Goal: Task Accomplishment & Management: Manage account settings

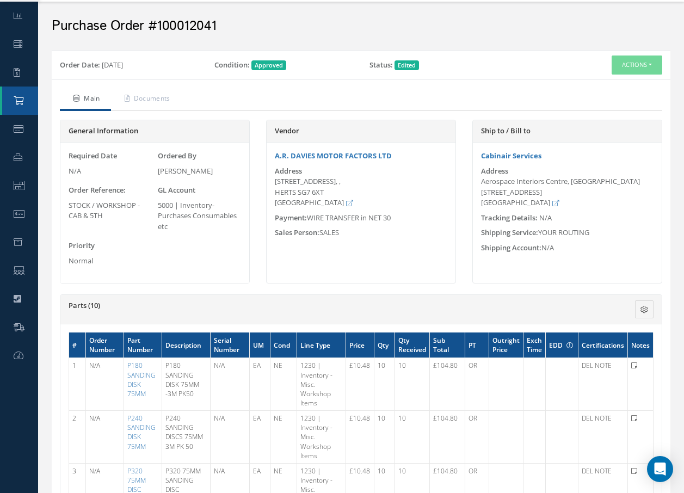
scroll to position [22, 0]
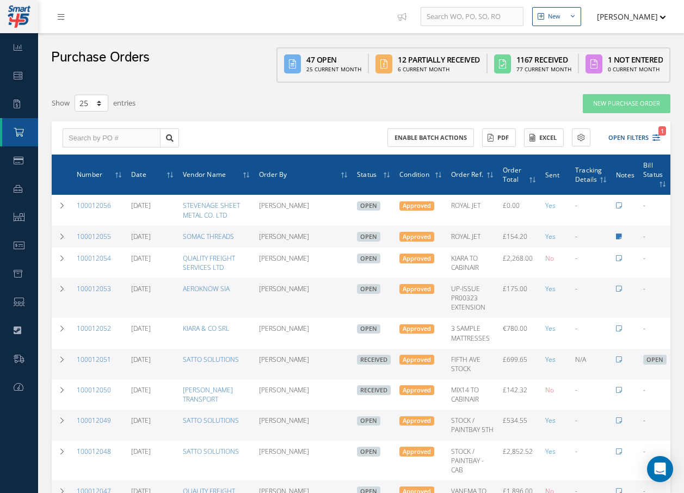
select select "25"
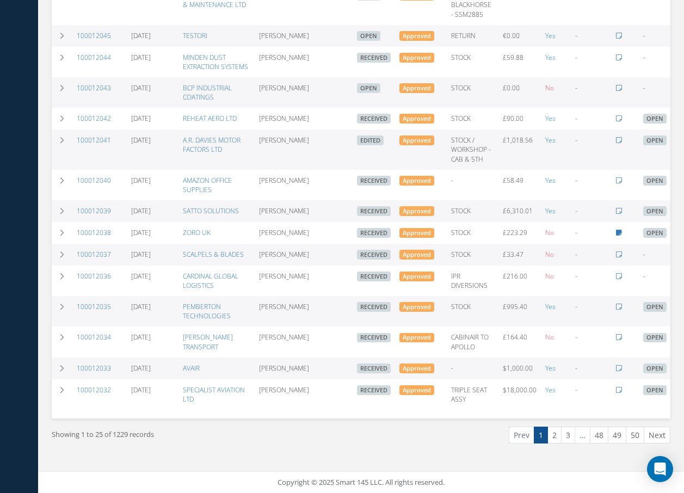
scroll to position [534, 0]
click at [94, 135] on link "100012041" at bounding box center [94, 139] width 34 height 9
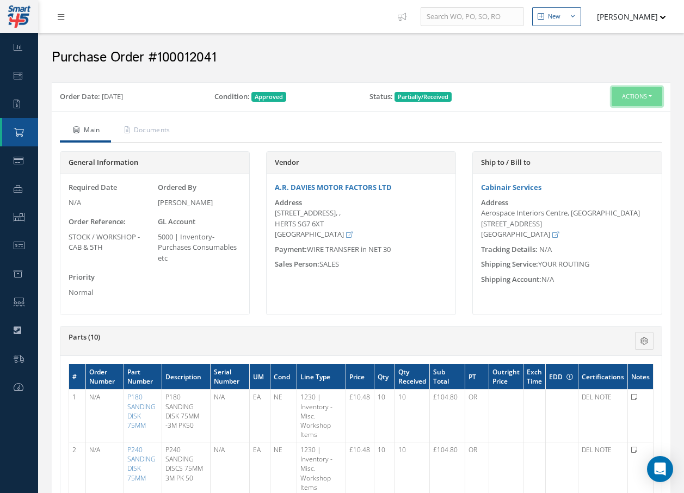
click at [632, 92] on button "Actions" at bounding box center [636, 96] width 51 height 19
click at [609, 118] on link "Receive" at bounding box center [618, 117] width 87 height 15
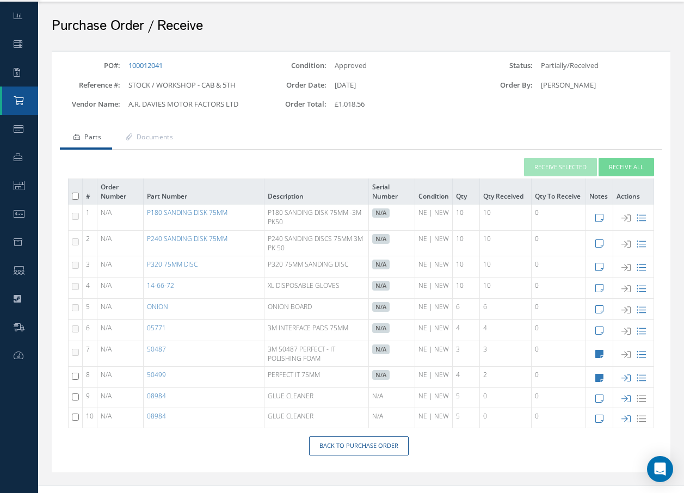
scroll to position [46, 0]
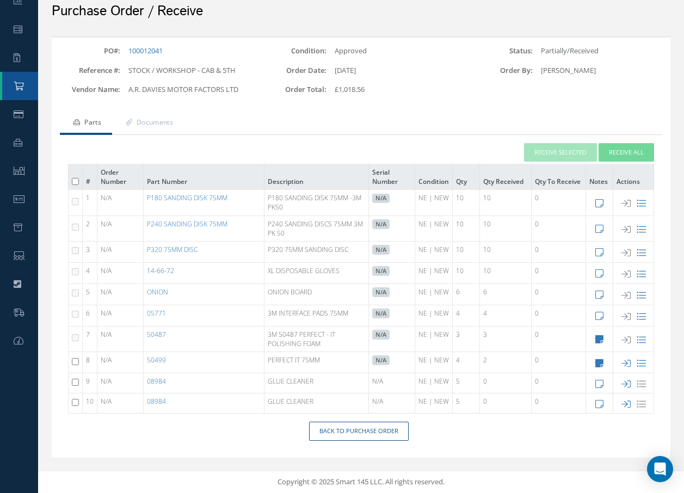
click at [76, 361] on input "checkbox" at bounding box center [75, 361] width 7 height 7
checkbox input "true"
click at [624, 363] on icon at bounding box center [625, 362] width 9 height 9
type input "09/26/2025"
checkbox input "false"
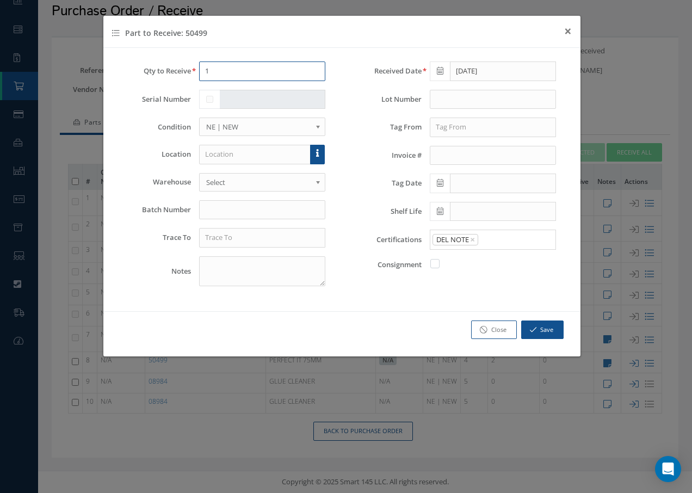
drag, startPoint x: 214, startPoint y: 73, endPoint x: 184, endPoint y: 76, distance: 29.6
click at [195, 73] on div "1" at bounding box center [262, 71] width 143 height 20
type input "2"
click at [244, 155] on input "text" at bounding box center [255, 155] width 112 height 20
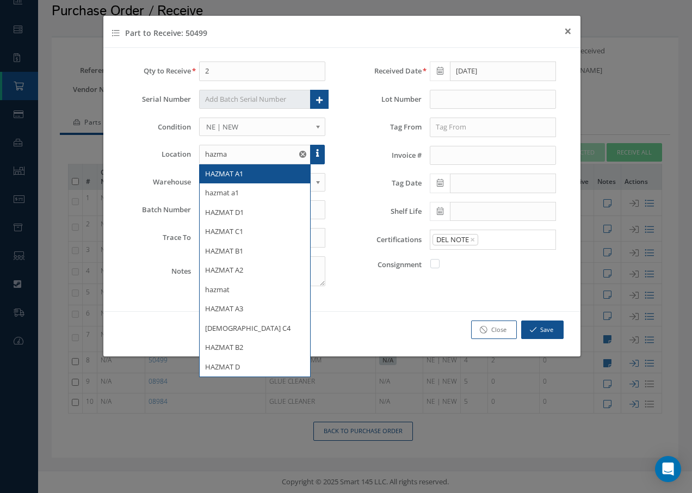
click at [243, 171] on span "HAZMAT A1" at bounding box center [224, 174] width 38 height 10
type input "HAZMAT A1"
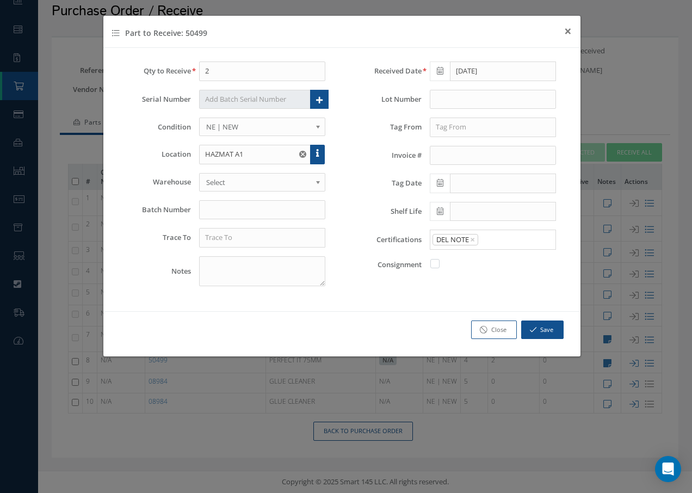
click at [250, 181] on span "Select" at bounding box center [259, 182] width 106 height 13
click at [235, 245] on input "text" at bounding box center [262, 238] width 127 height 20
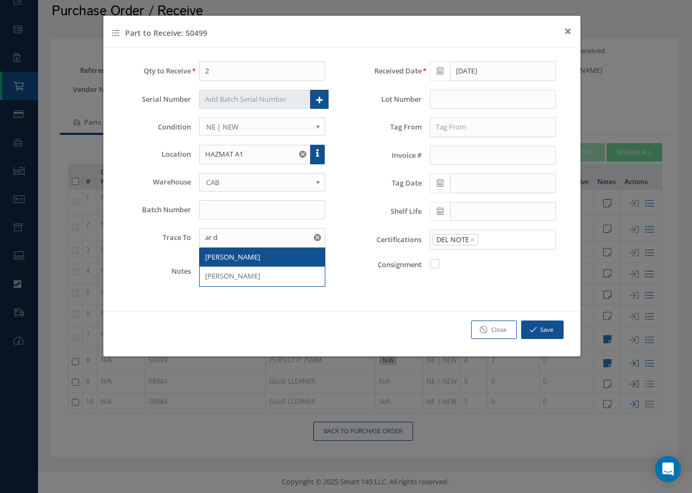
click at [238, 256] on span "AR DAVIES" at bounding box center [232, 257] width 55 height 10
type input "AR DAVIES"
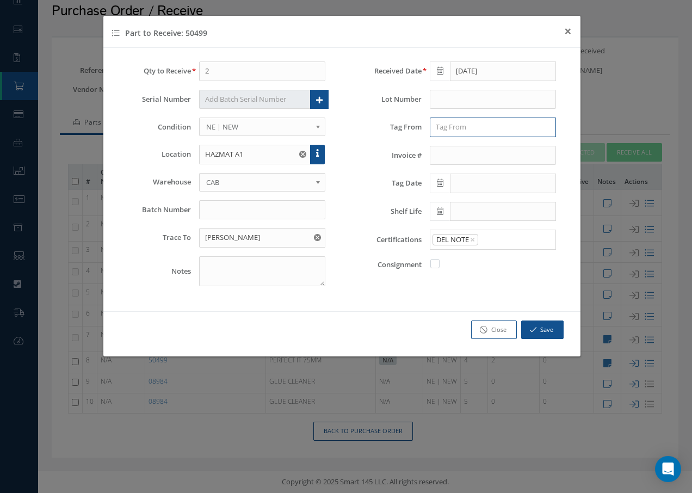
click at [454, 129] on input "text" at bounding box center [493, 127] width 127 height 20
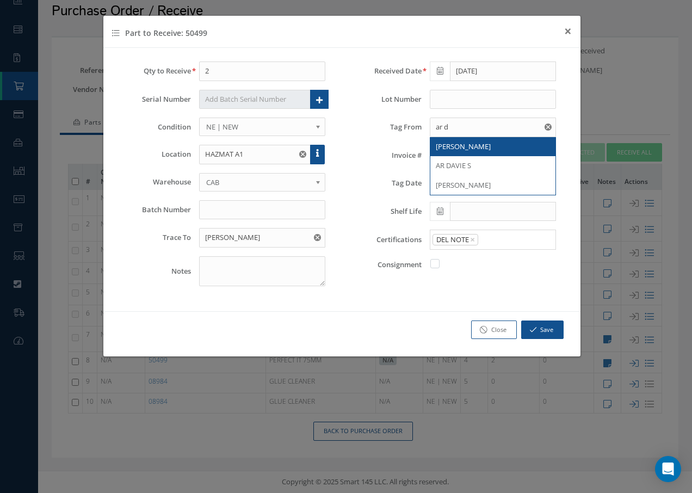
drag, startPoint x: 456, startPoint y: 146, endPoint x: 463, endPoint y: 146, distance: 6.5
click at [458, 146] on span "[PERSON_NAME]" at bounding box center [463, 146] width 55 height 10
type input "[PERSON_NAME]"
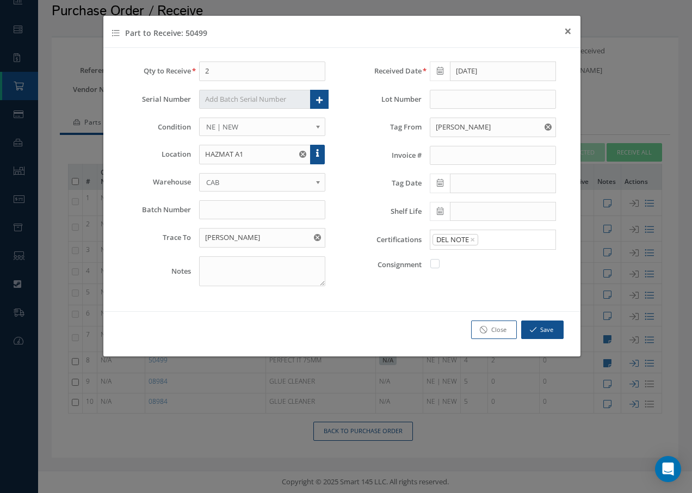
click at [442, 182] on icon at bounding box center [440, 183] width 7 height 8
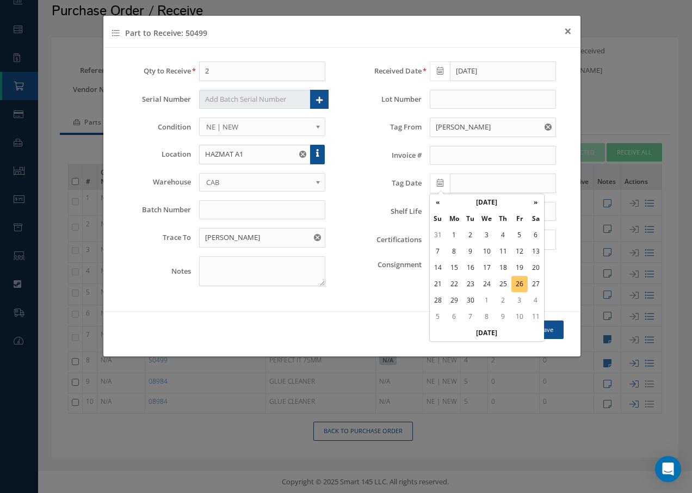
click at [519, 284] on td "26" at bounding box center [519, 284] width 16 height 16
type input "[DATE]"
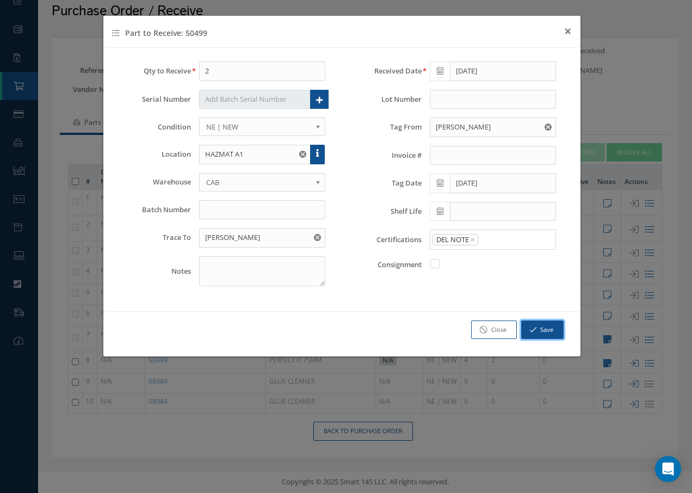
click at [544, 330] on button "Save" at bounding box center [542, 329] width 42 height 19
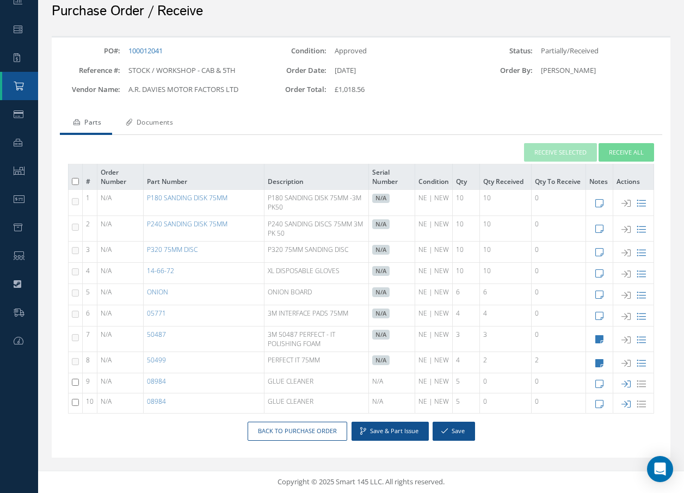
click at [166, 125] on link "Documents" at bounding box center [148, 123] width 72 height 23
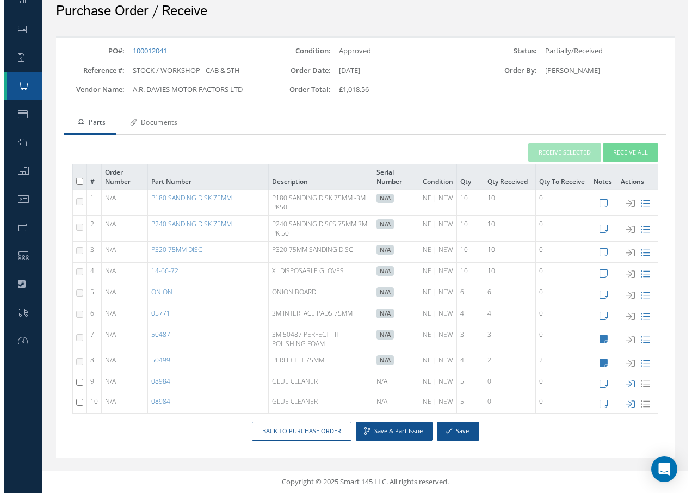
scroll to position [0, 0]
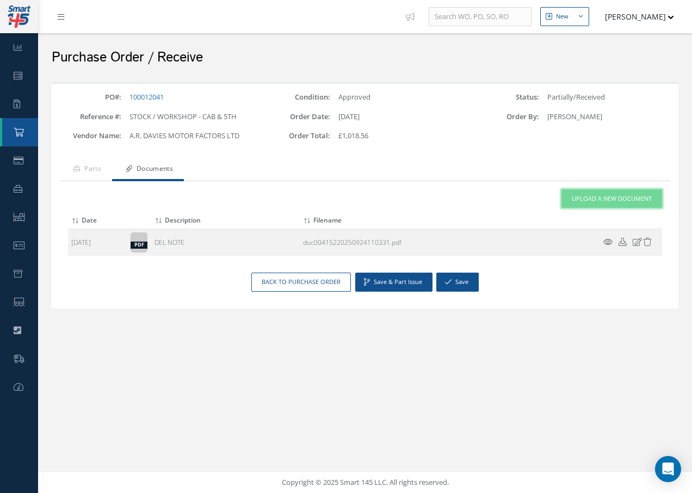
click at [572, 200] on link "Upload a New Document" at bounding box center [611, 198] width 101 height 19
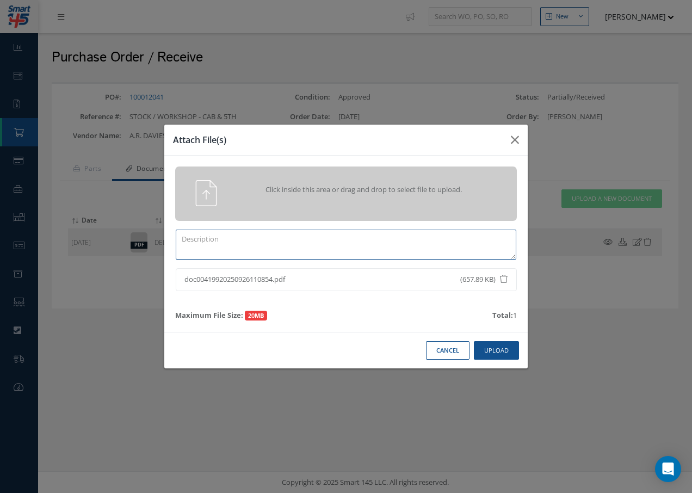
drag, startPoint x: 245, startPoint y: 248, endPoint x: 249, endPoint y: 224, distance: 24.2
click at [248, 249] on textarea at bounding box center [346, 245] width 341 height 30
type textarea "d"
type textarea "DEL NOTE"
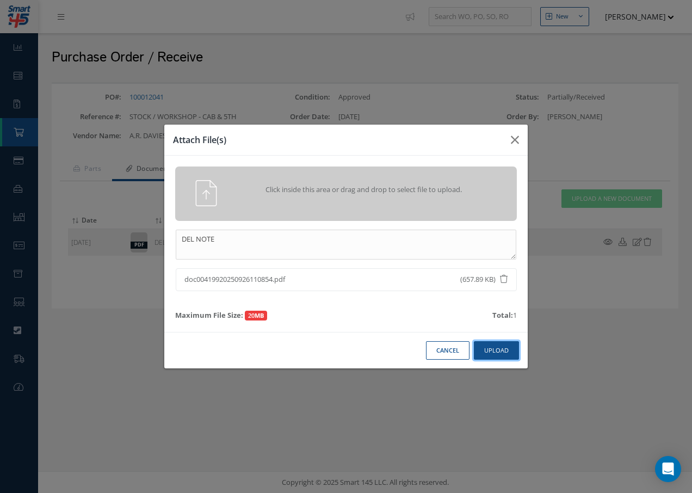
click at [481, 347] on button "Upload" at bounding box center [496, 350] width 45 height 19
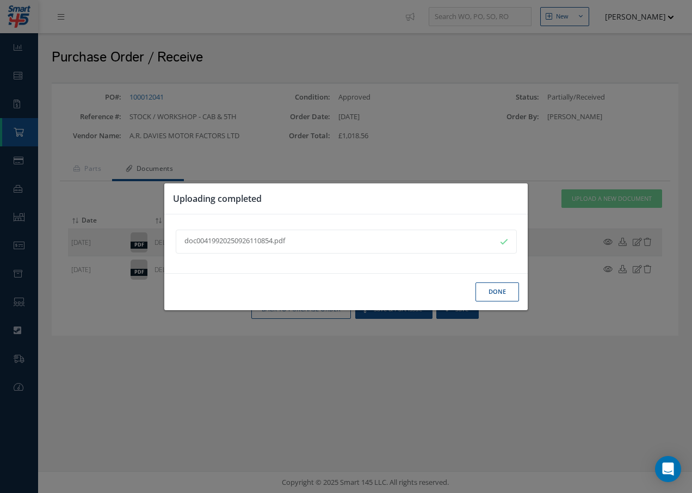
click at [492, 287] on button "Done" at bounding box center [497, 291] width 44 height 19
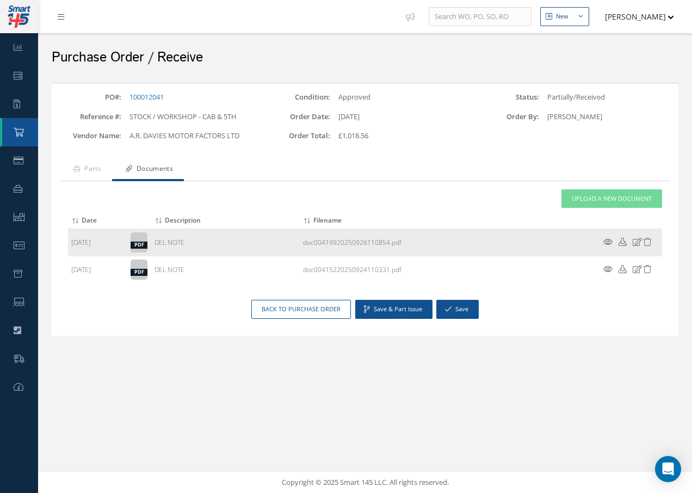
click at [605, 240] on icon at bounding box center [607, 242] width 9 height 8
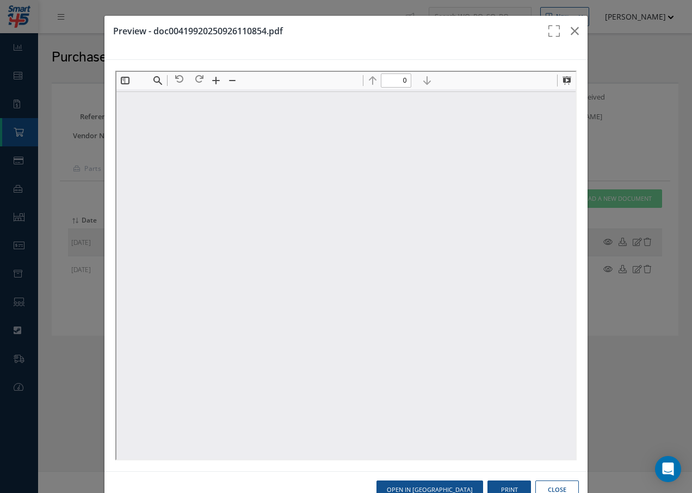
type input "1"
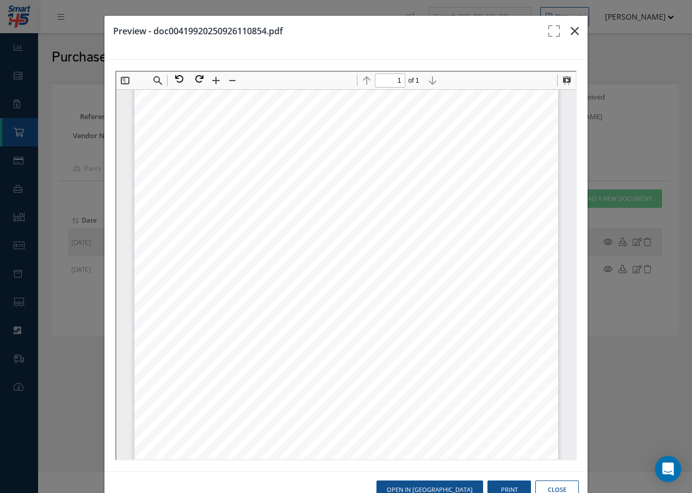
click at [571, 30] on icon "button" at bounding box center [575, 30] width 8 height 13
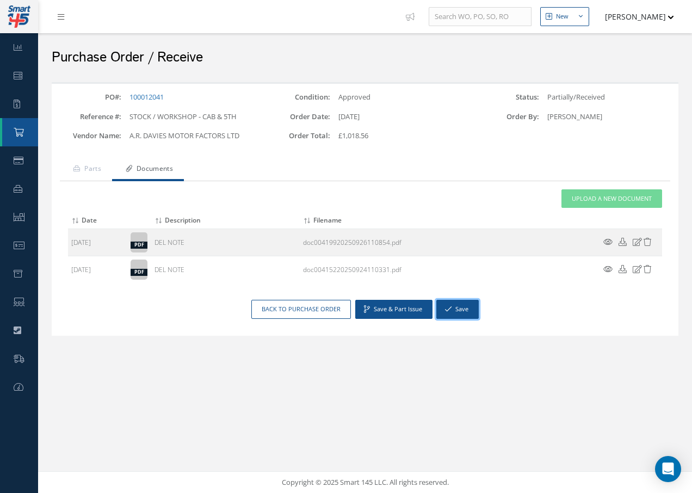
click at [455, 308] on button "Save" at bounding box center [457, 309] width 42 height 19
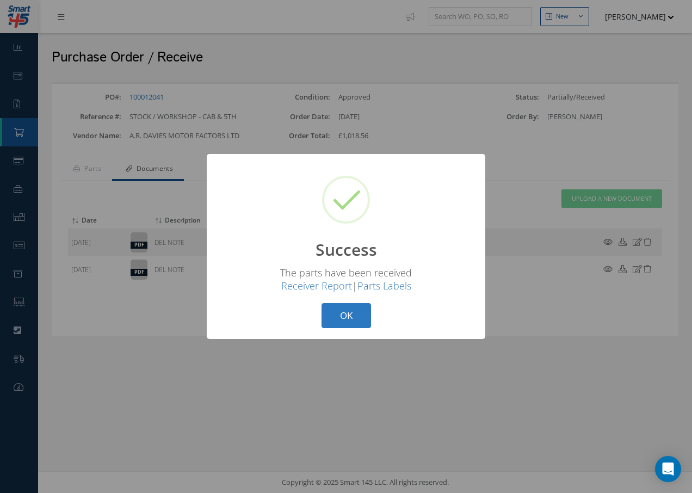
click at [340, 312] on button "OK" at bounding box center [346, 316] width 50 height 26
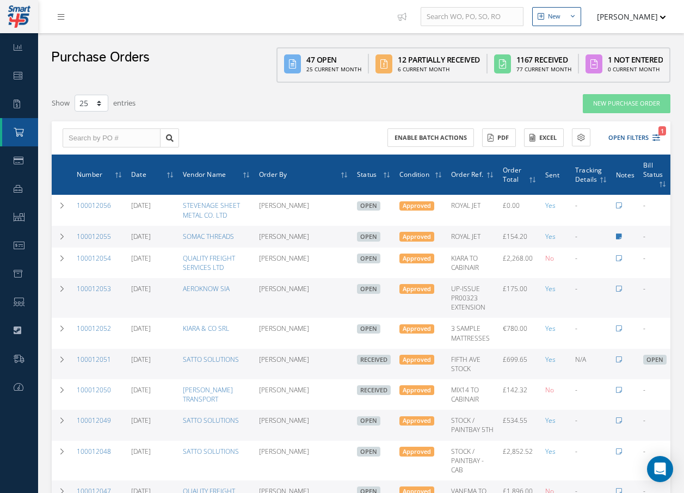
select select "25"
click at [102, 138] on input "text" at bounding box center [112, 138] width 98 height 20
type input "100012041"
click at [99, 158] on span "100012041" at bounding box center [85, 157] width 33 height 8
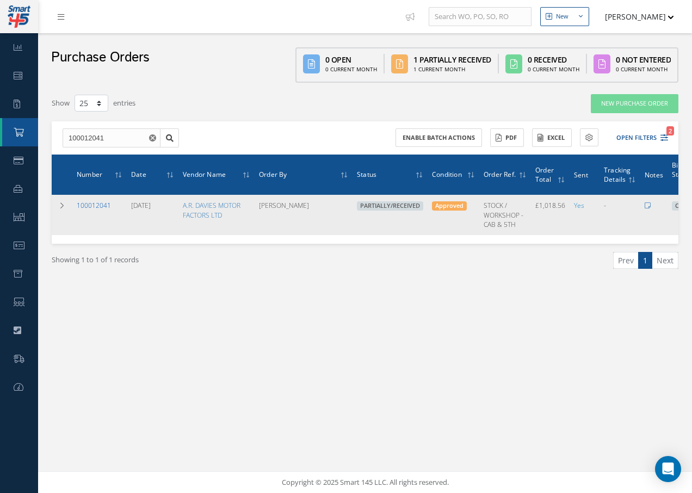
click at [92, 204] on link "100012041" at bounding box center [94, 205] width 34 height 9
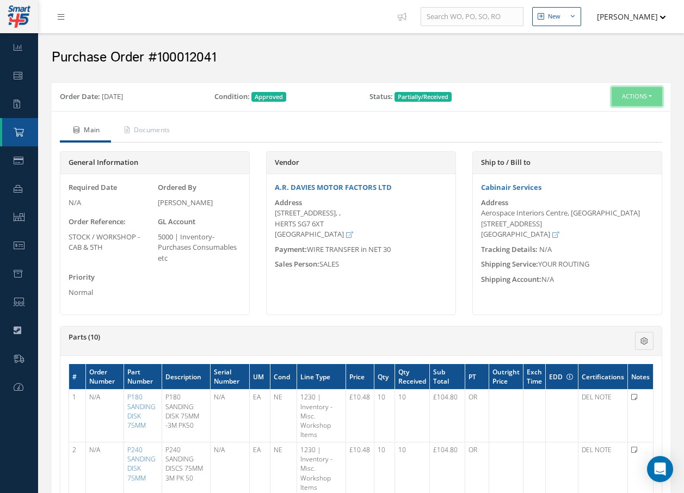
click at [640, 96] on button "Actions" at bounding box center [636, 96] width 51 height 19
click at [613, 119] on link "Receive" at bounding box center [618, 117] width 87 height 15
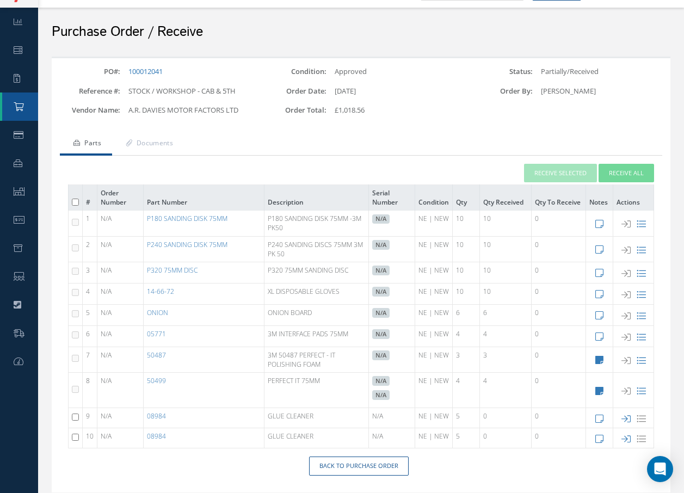
scroll to position [60, 0]
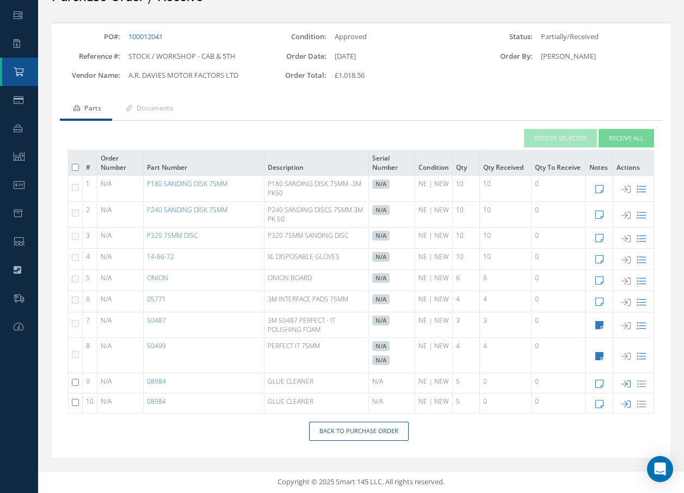
click at [79, 379] on td at bounding box center [76, 383] width 14 height 20
click at [78, 378] on td at bounding box center [76, 383] width 14 height 20
click at [81, 386] on td at bounding box center [76, 383] width 14 height 20
click at [77, 381] on input "checkbox" at bounding box center [75, 382] width 7 height 7
checkbox input "true"
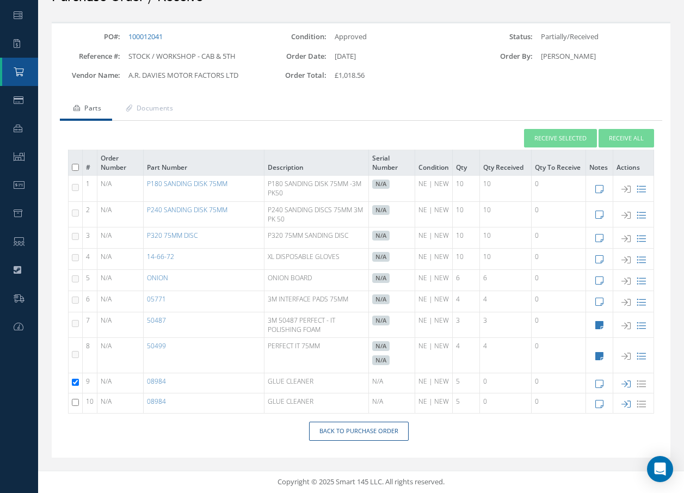
click at [74, 402] on input "checkbox" at bounding box center [75, 402] width 7 height 7
checkbox input "true"
click at [541, 138] on button "Receive Selected" at bounding box center [560, 138] width 73 height 19
type input "[DATE]"
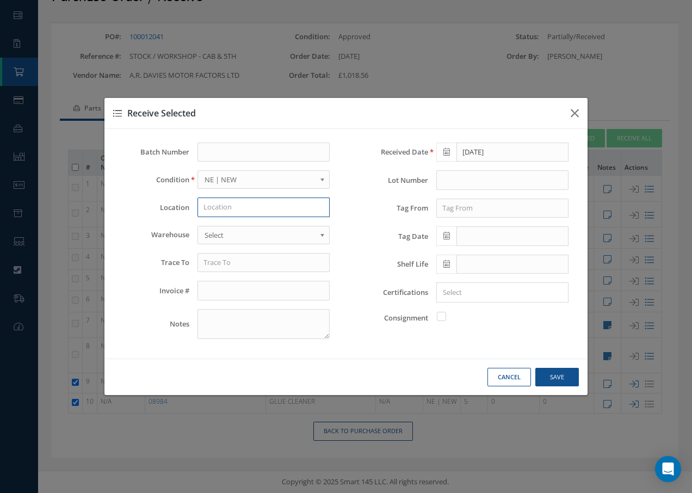
click at [250, 211] on input "text" at bounding box center [263, 207] width 132 height 20
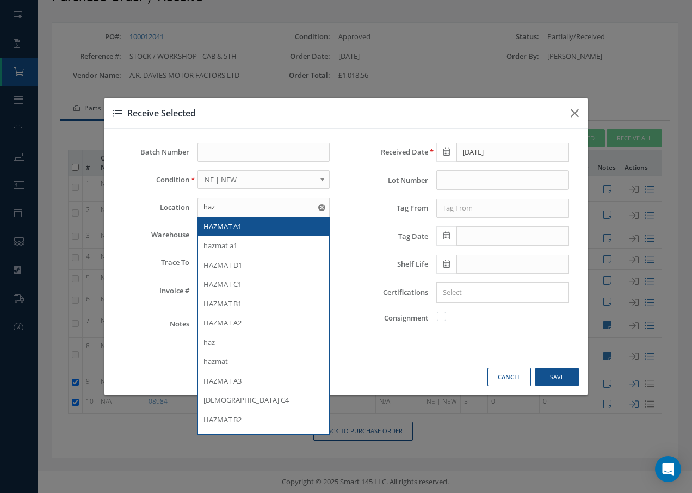
click at [220, 227] on span "HAZMAT A1" at bounding box center [222, 226] width 38 height 10
type input "HAZMAT A1"
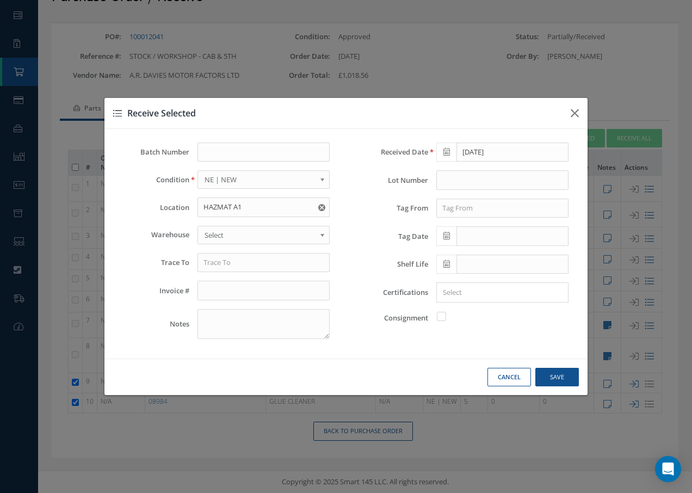
click at [219, 231] on span "Select" at bounding box center [260, 234] width 111 height 13
click at [216, 270] on input "text" at bounding box center [263, 263] width 132 height 20
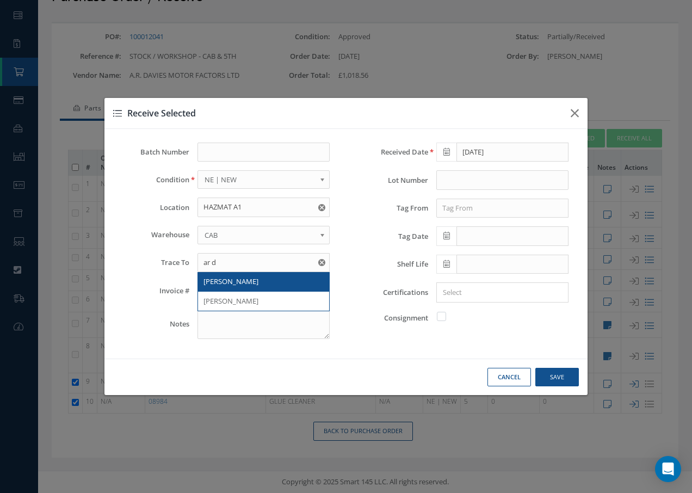
click at [220, 277] on span "AR DAVIES" at bounding box center [230, 281] width 55 height 10
type input "AR DAVIES"
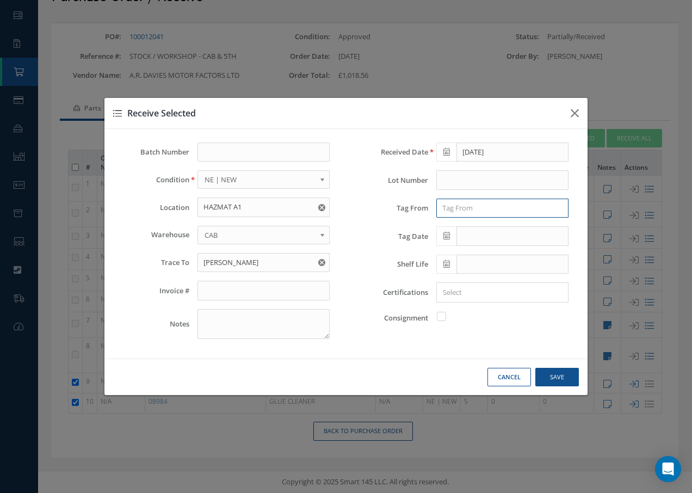
drag, startPoint x: 500, startPoint y: 214, endPoint x: 505, endPoint y: 211, distance: 6.3
click at [503, 213] on input "text" at bounding box center [502, 209] width 132 height 20
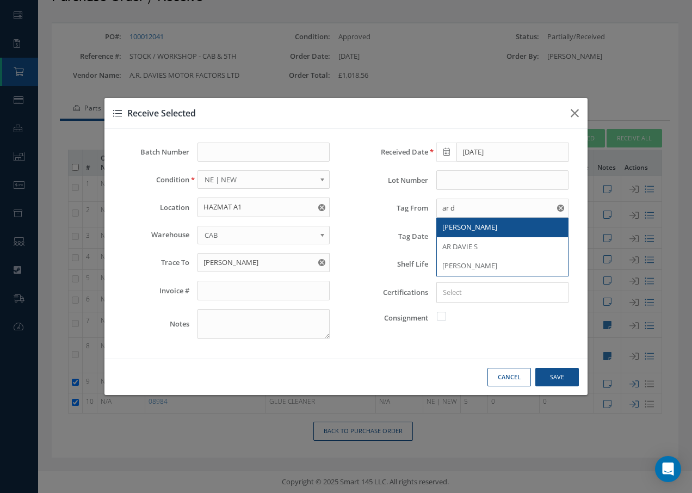
click at [467, 223] on span "AR DAVIES" at bounding box center [469, 227] width 55 height 10
type input "AR DAVIES"
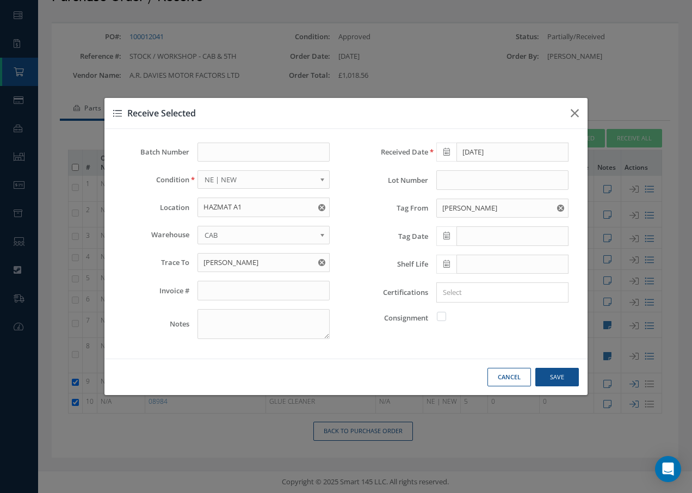
click at [447, 238] on icon at bounding box center [446, 236] width 7 height 8
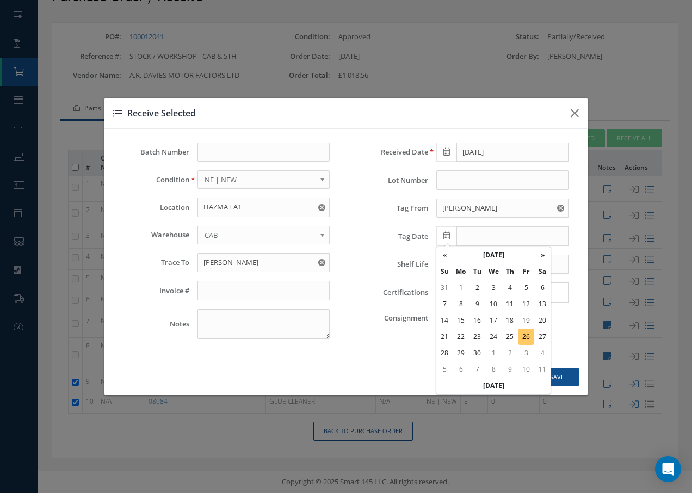
click at [528, 336] on td "26" at bounding box center [526, 337] width 16 height 16
type input "[DATE]"
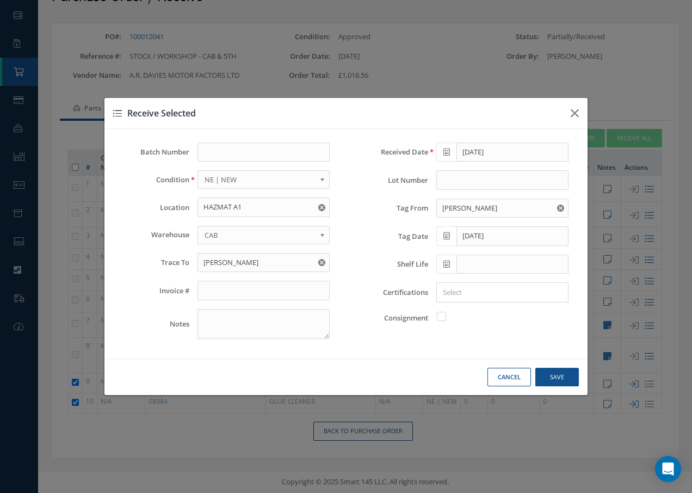
click at [505, 296] on input "Search for option" at bounding box center [500, 292] width 124 height 11
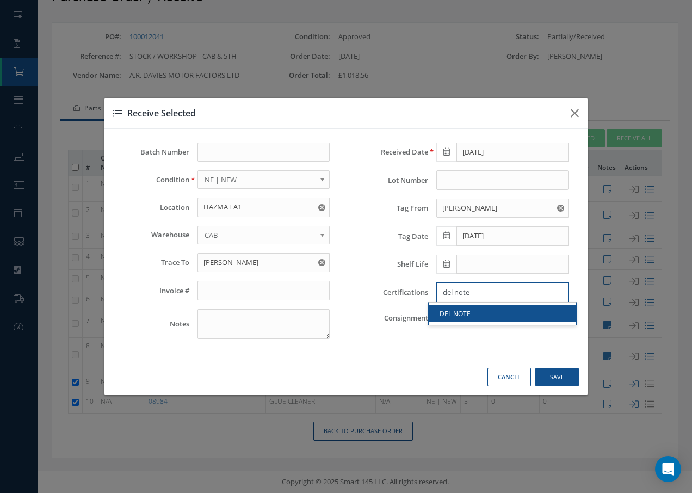
type input "del note"
click at [502, 309] on link "DEL NOTE" at bounding box center [502, 313] width 147 height 17
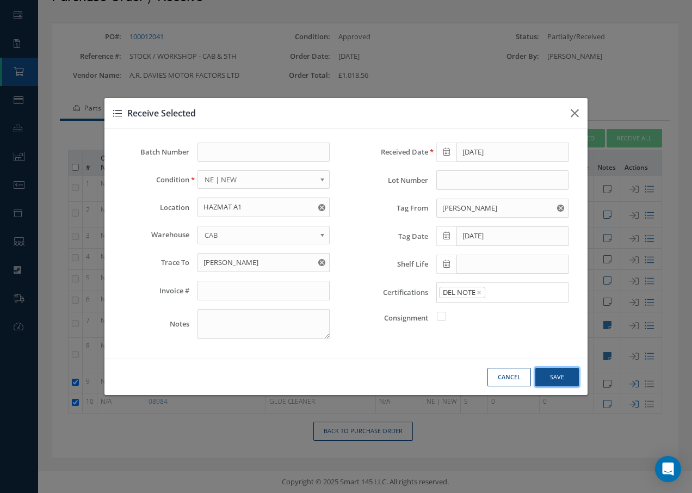
click at [552, 374] on button "Save" at bounding box center [557, 377] width 44 height 19
checkbox input "false"
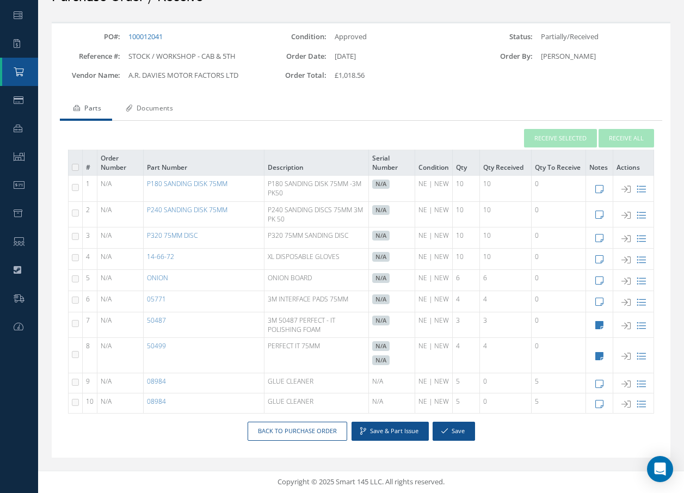
click at [162, 110] on link "Documents" at bounding box center [148, 109] width 72 height 23
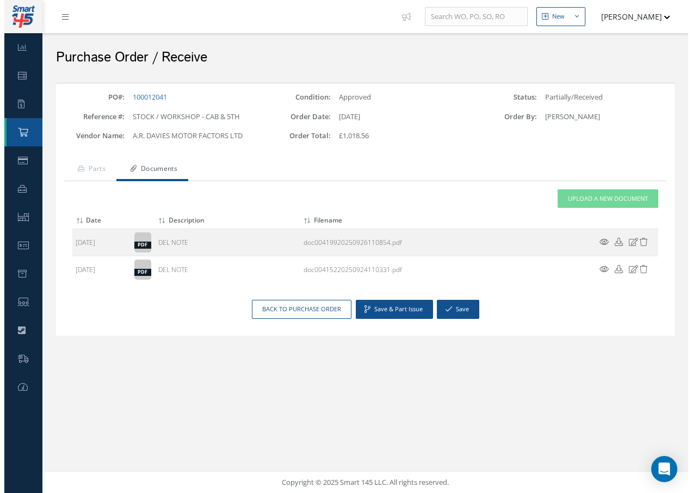
scroll to position [0, 0]
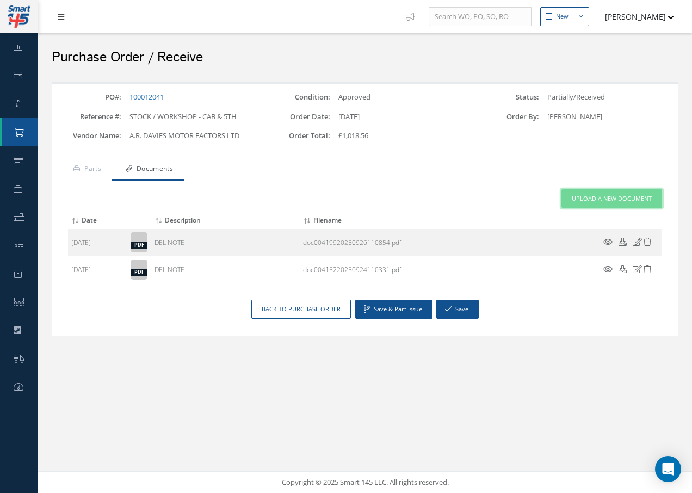
click at [575, 194] on span "Upload a New Document" at bounding box center [612, 198] width 80 height 9
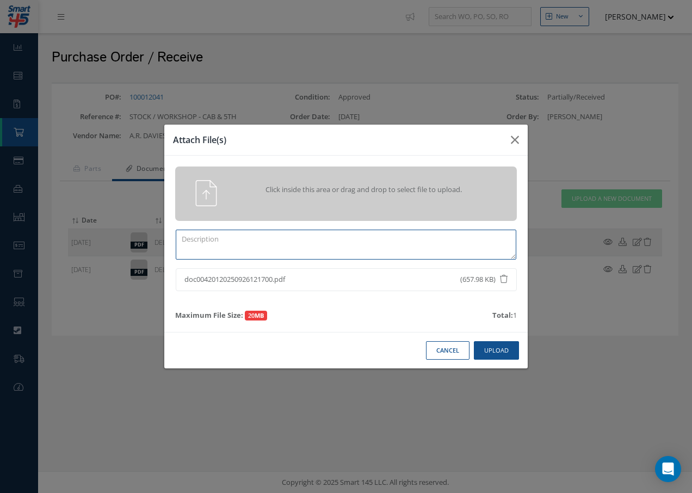
click at [214, 238] on textarea at bounding box center [346, 245] width 341 height 30
type textarea "DEL NOTE"
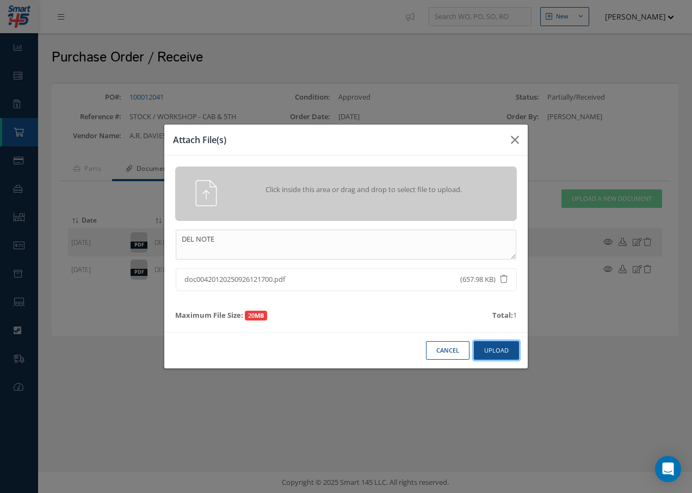
click at [515, 346] on button "Upload" at bounding box center [496, 350] width 45 height 19
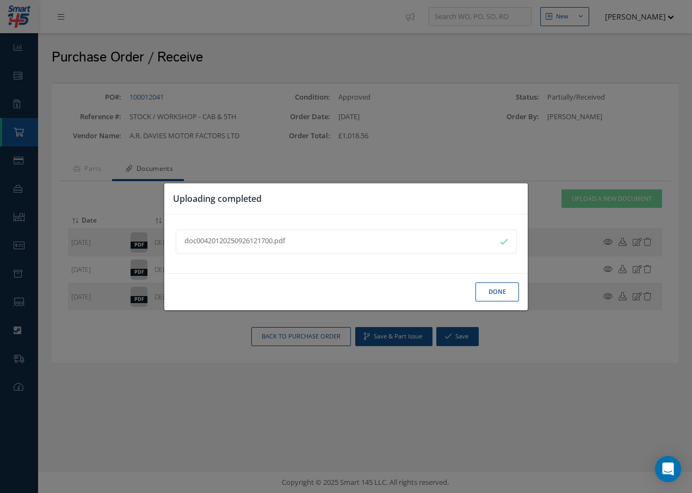
click at [498, 293] on button "Done" at bounding box center [497, 291] width 44 height 19
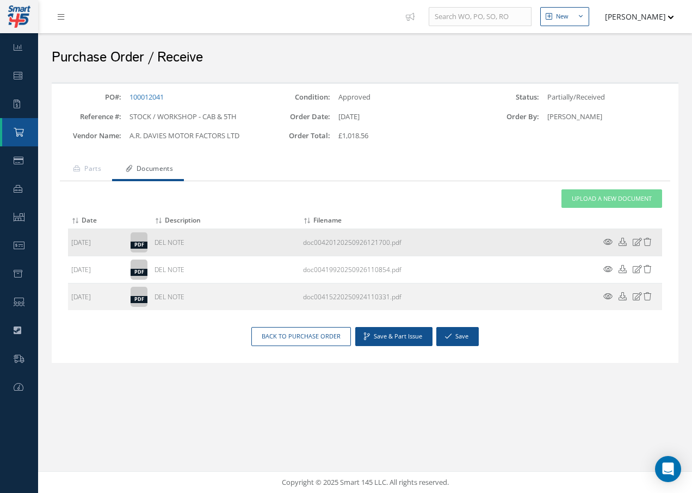
click at [604, 240] on icon at bounding box center [607, 242] width 9 height 8
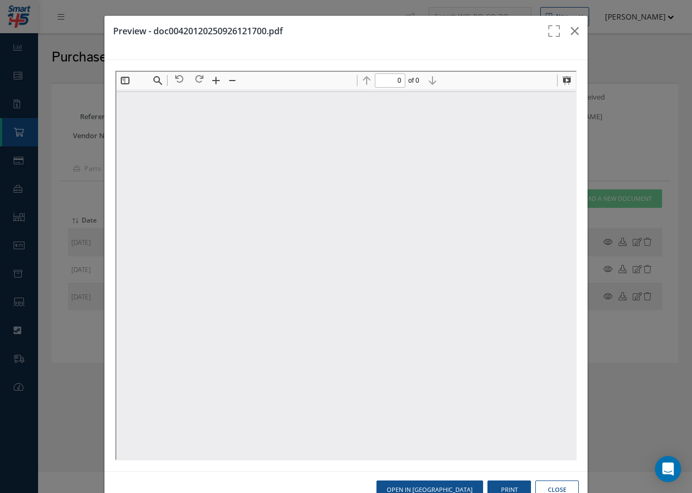
type input "1"
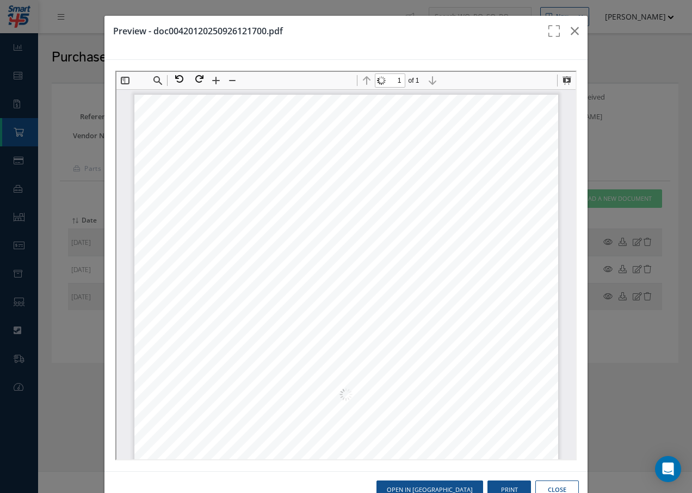
scroll to position [5, 0]
click at [571, 32] on icon "button" at bounding box center [575, 30] width 8 height 13
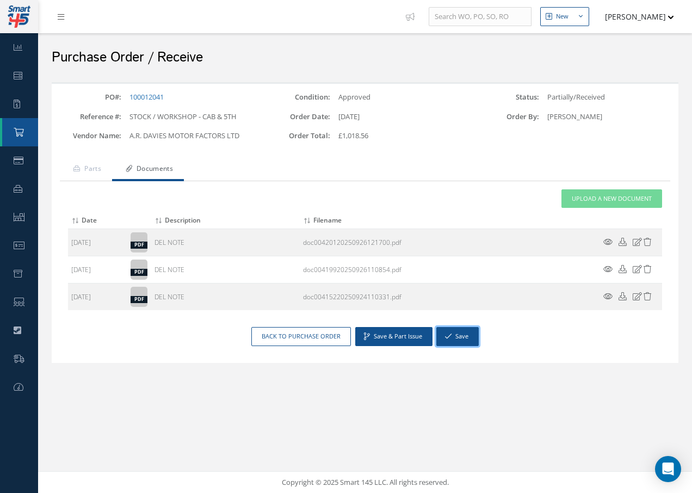
click at [466, 335] on button "Save" at bounding box center [457, 336] width 42 height 19
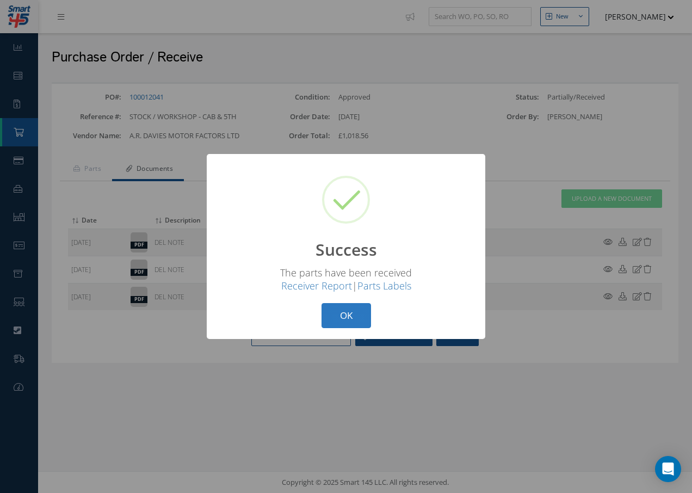
click at [337, 314] on button "OK" at bounding box center [346, 316] width 50 height 26
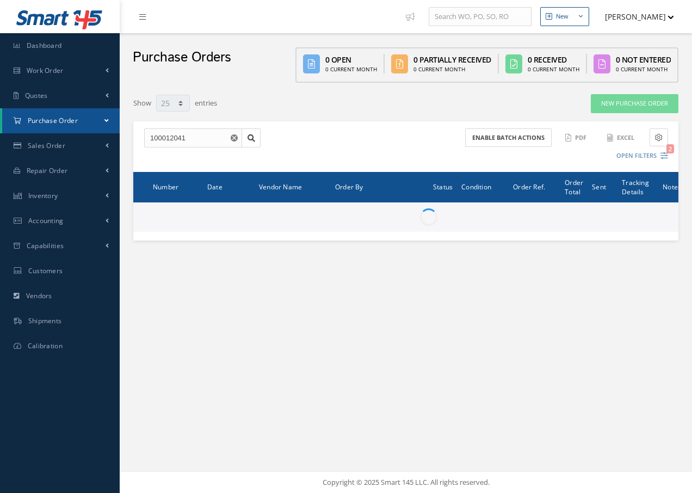
select select "25"
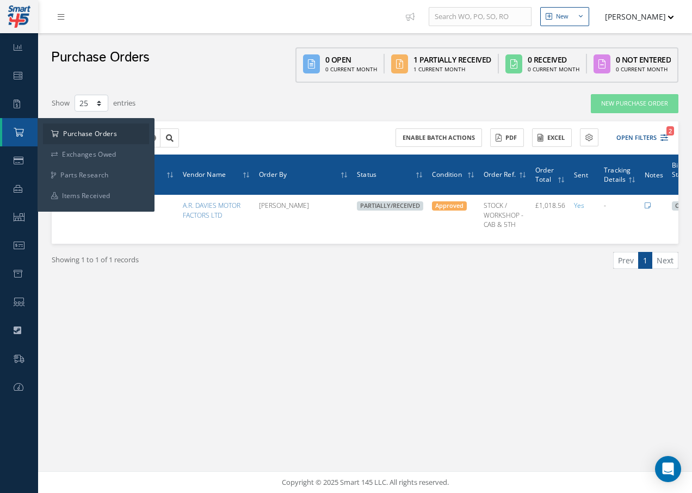
click at [33, 125] on link "Purchase Order" at bounding box center [20, 132] width 36 height 28
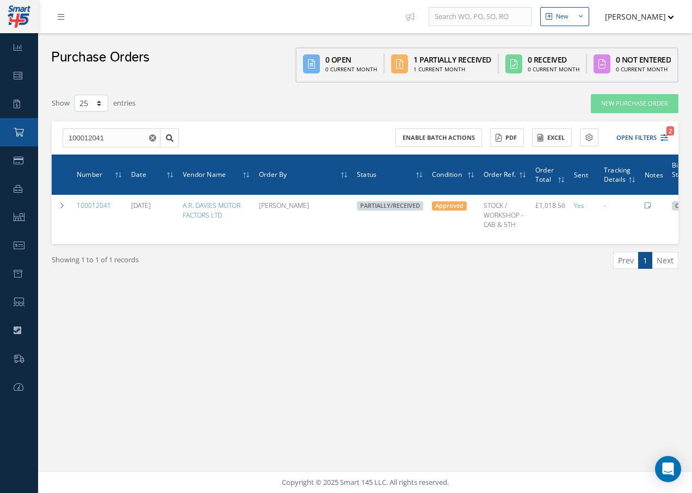
click at [27, 133] on link "Purchase Order" at bounding box center [19, 132] width 38 height 28
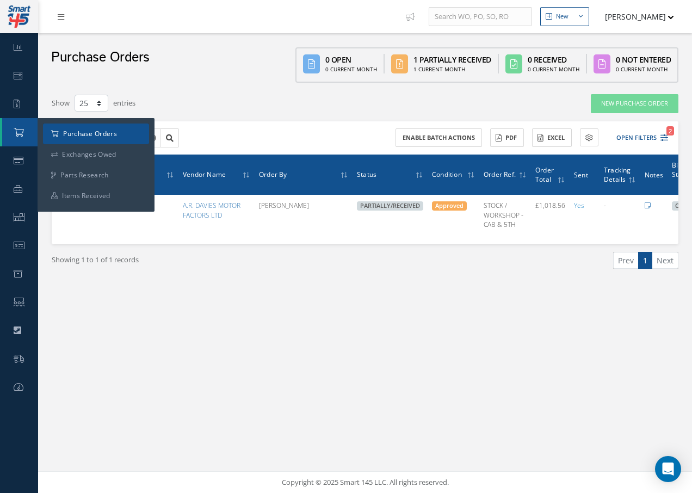
click at [77, 134] on a=1&status_id=2&status_id=3&status_id=5&collapsedFilters"] "Purchase Orders" at bounding box center [96, 133] width 106 height 21
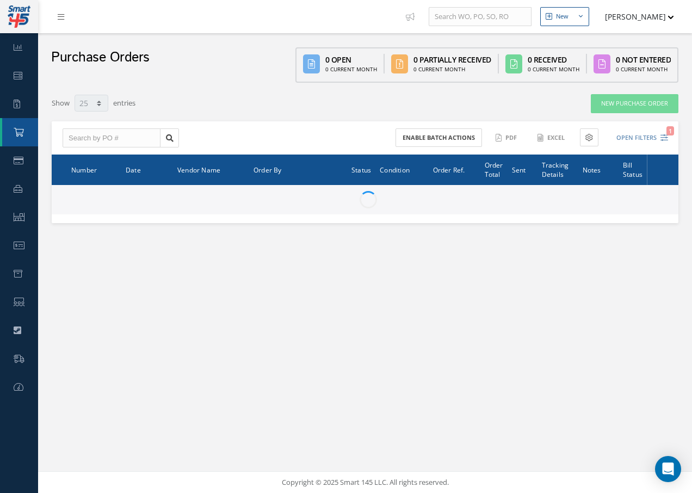
select select "25"
